Goal: Transaction & Acquisition: Purchase product/service

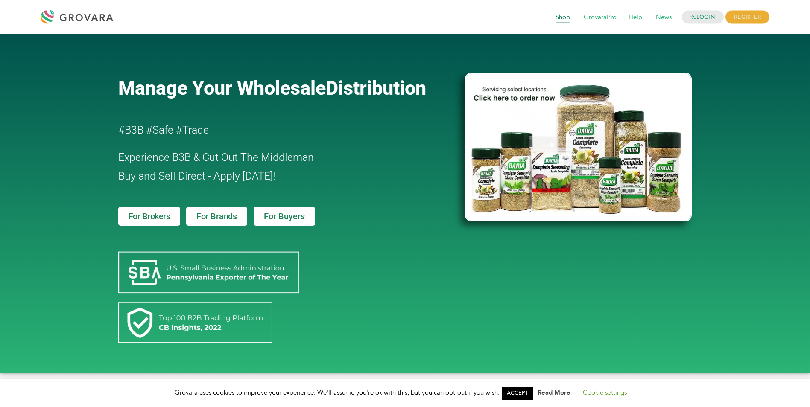
click at [562, 17] on span "Shop" at bounding box center [563, 17] width 26 height 16
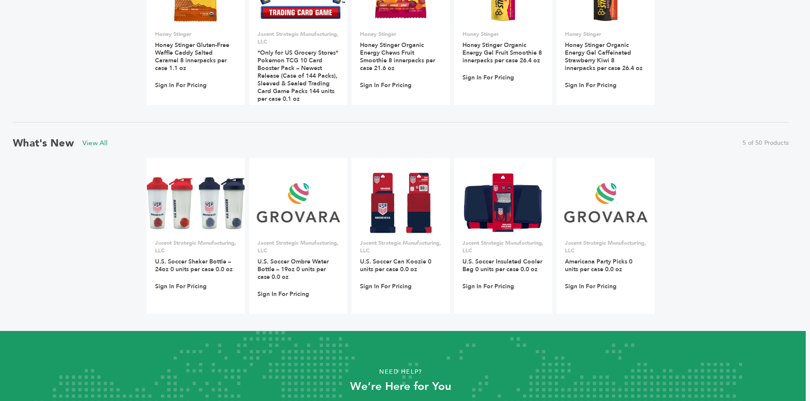
scroll to position [692, 4]
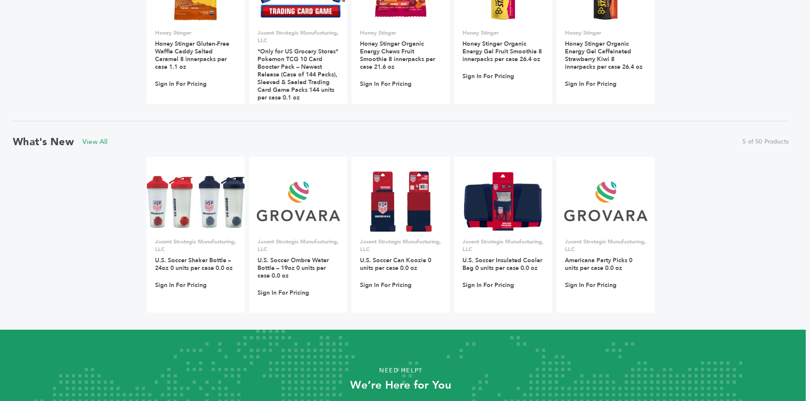
click at [416, 144] on div "What's New View All 5 of 50 Products" at bounding box center [401, 142] width 776 height 14
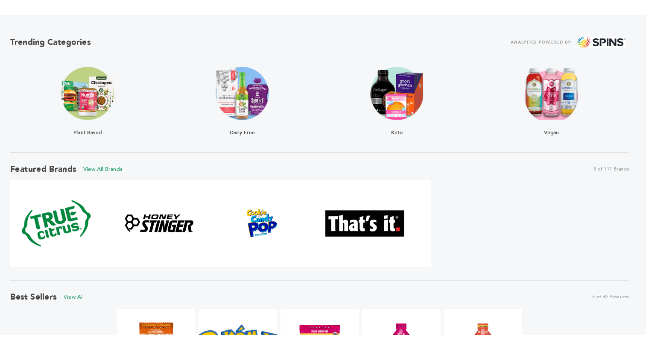
scroll to position [272, 4]
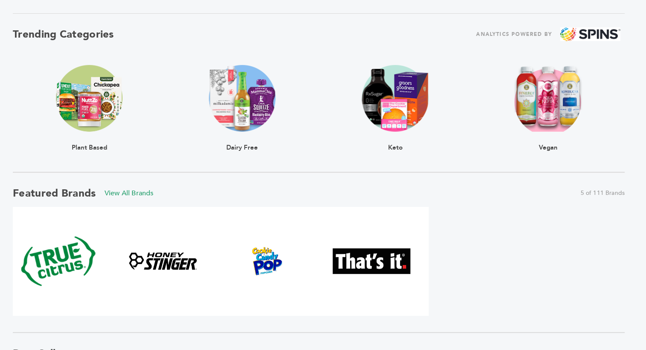
click at [461, 1] on div "Beverages Candy & Chocolate Cooking & Baking Grocery Snack Foods Specialty Food…" at bounding box center [319, 269] width 612 height 961
